Goal: Information Seeking & Learning: Check status

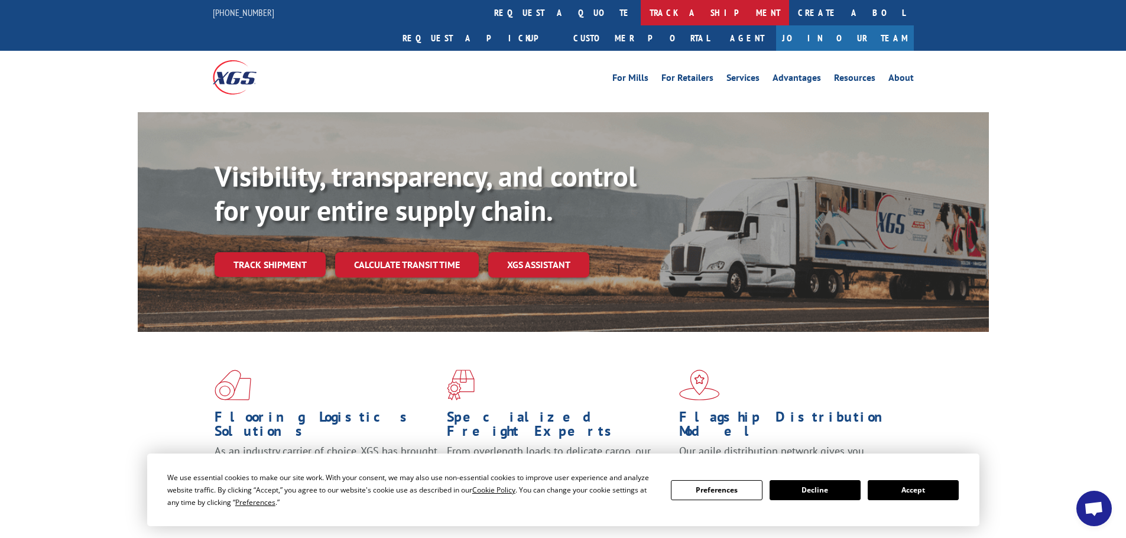
click at [641, 14] on link "track a shipment" at bounding box center [715, 12] width 148 height 25
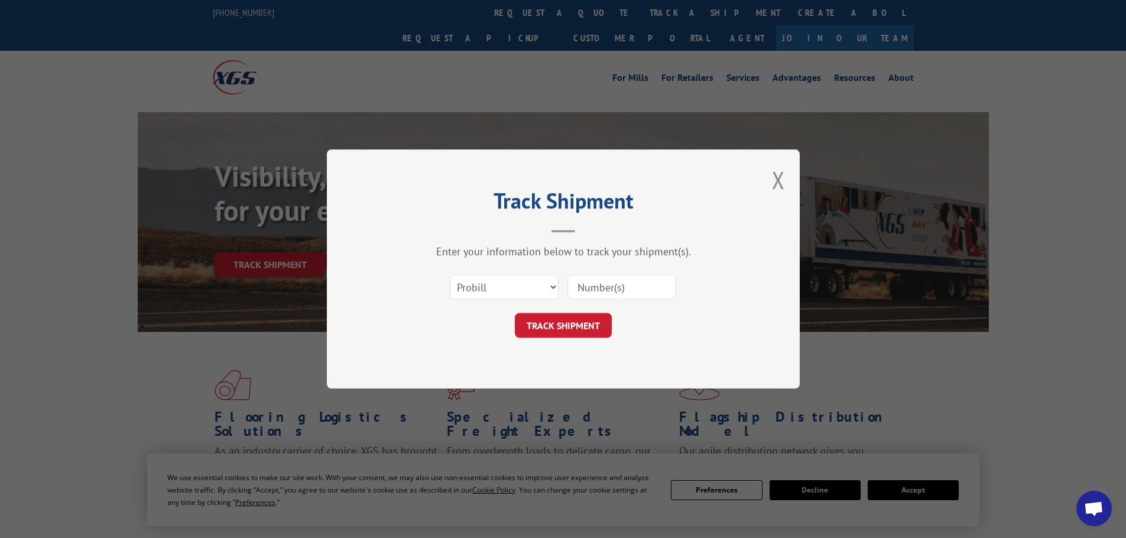
click at [598, 288] on input at bounding box center [621, 287] width 109 height 25
type input "0363058227"
click at [515, 313] on button "TRACK SHIPMENT" at bounding box center [563, 325] width 97 height 25
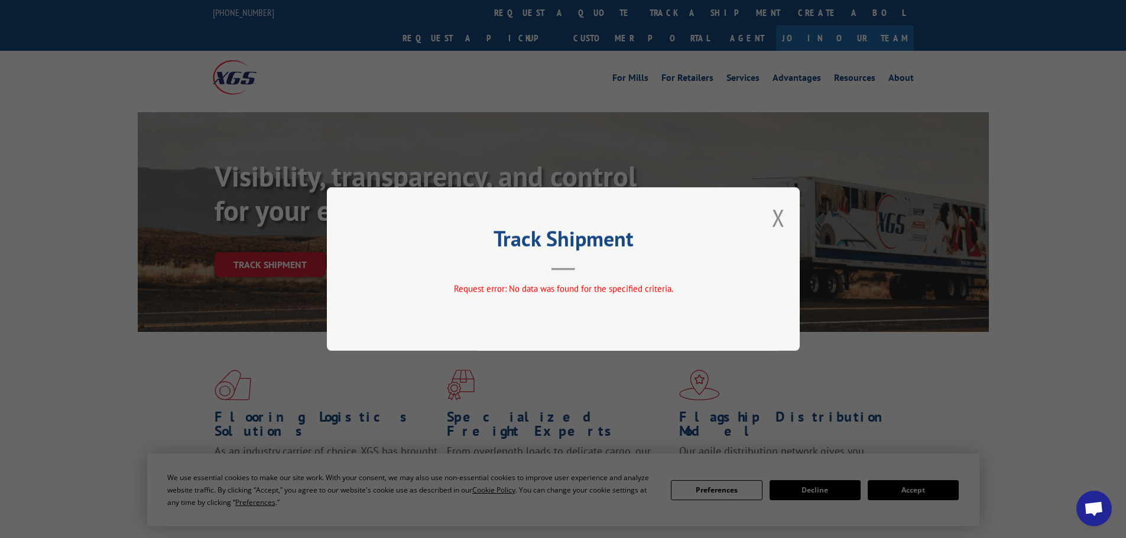
click at [786, 220] on div "Track Shipment Request error: No data was found for the specified criteria." at bounding box center [563, 269] width 473 height 164
click at [775, 219] on button "Close modal" at bounding box center [778, 217] width 13 height 31
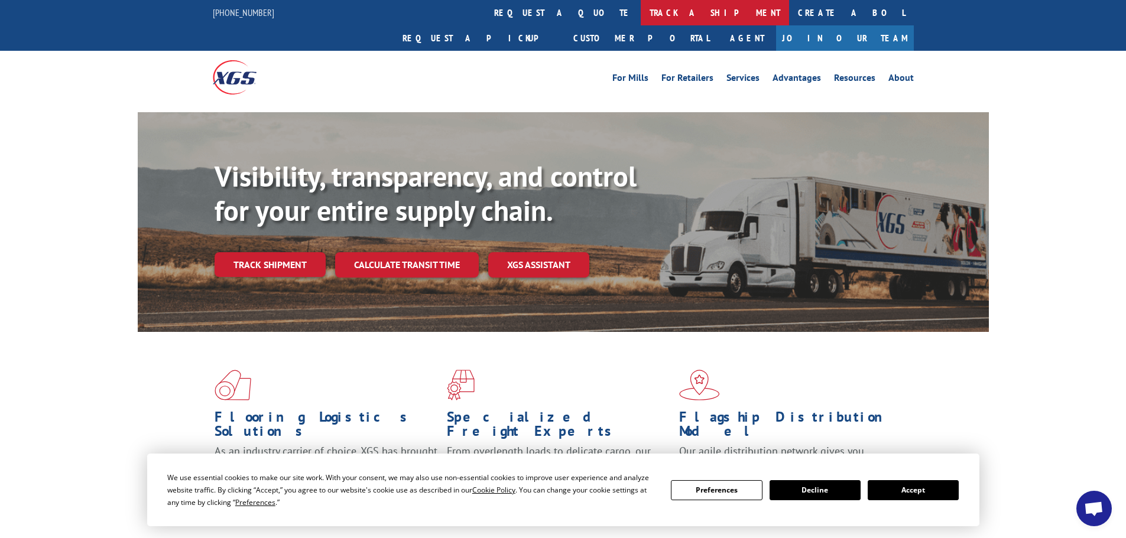
click at [641, 11] on link "track a shipment" at bounding box center [715, 12] width 148 height 25
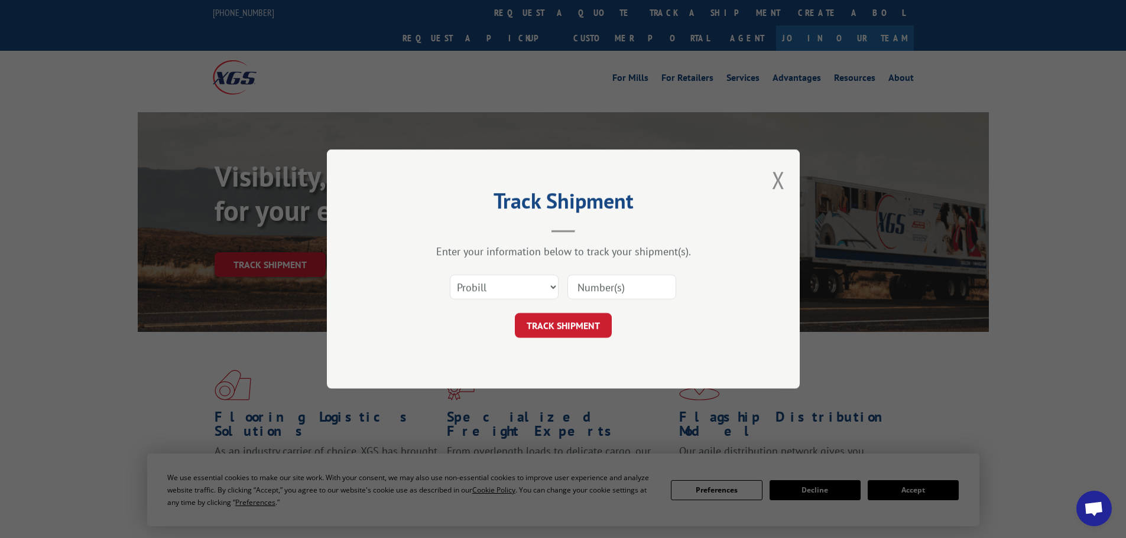
click at [604, 281] on input at bounding box center [621, 287] width 109 height 25
type input "0363058227"
click button "TRACK SHIPMENT" at bounding box center [563, 325] width 97 height 25
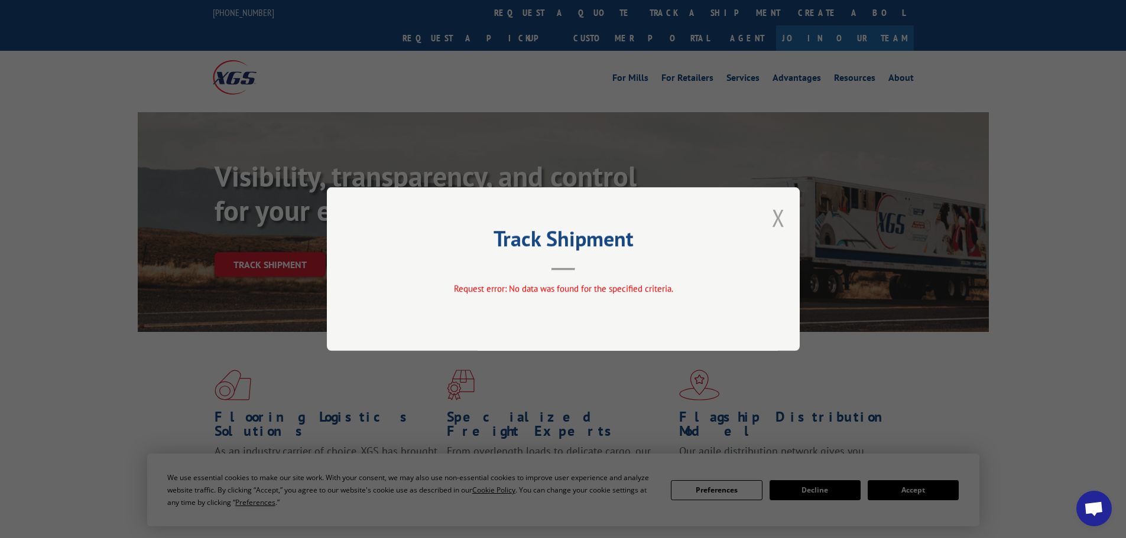
click at [783, 219] on button "Close modal" at bounding box center [778, 217] width 13 height 31
